Goal: Transaction & Acquisition: Purchase product/service

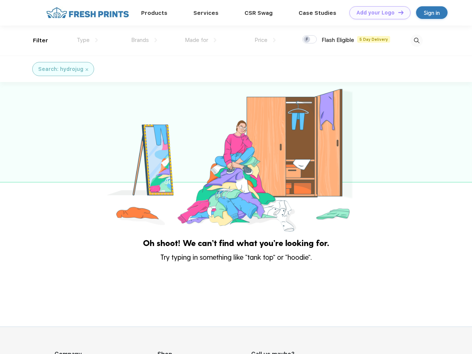
click at [377, 13] on link "Add your Logo Design Tool" at bounding box center [379, 12] width 61 height 13
click at [0, 0] on div "Design Tool" at bounding box center [0, 0] width 0 height 0
click at [398, 12] on link "Add your Logo Design Tool" at bounding box center [379, 12] width 61 height 13
click at [36, 40] on div "Filter" at bounding box center [40, 40] width 15 height 9
click at [87, 40] on span "Type" at bounding box center [83, 40] width 13 height 7
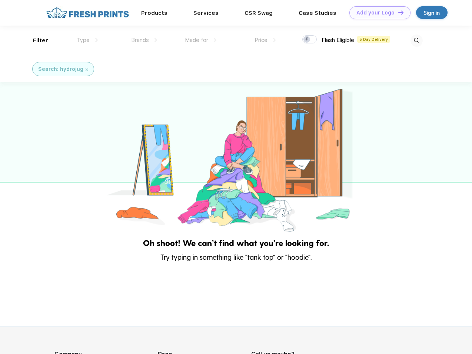
click at [144, 40] on span "Brands" at bounding box center [140, 40] width 18 height 7
click at [201, 40] on span "Made for" at bounding box center [196, 40] width 23 height 7
click at [265, 40] on span "Price" at bounding box center [261, 40] width 13 height 7
click at [310, 40] on div at bounding box center [309, 39] width 14 height 8
click at [307, 40] on input "checkbox" at bounding box center [304, 37] width 5 height 5
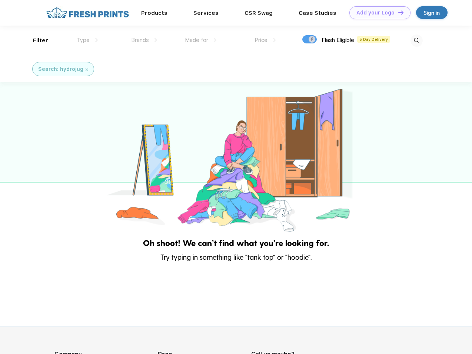
click at [417, 40] on img at bounding box center [417, 40] width 12 height 12
